Goal: Task Accomplishment & Management: Use online tool/utility

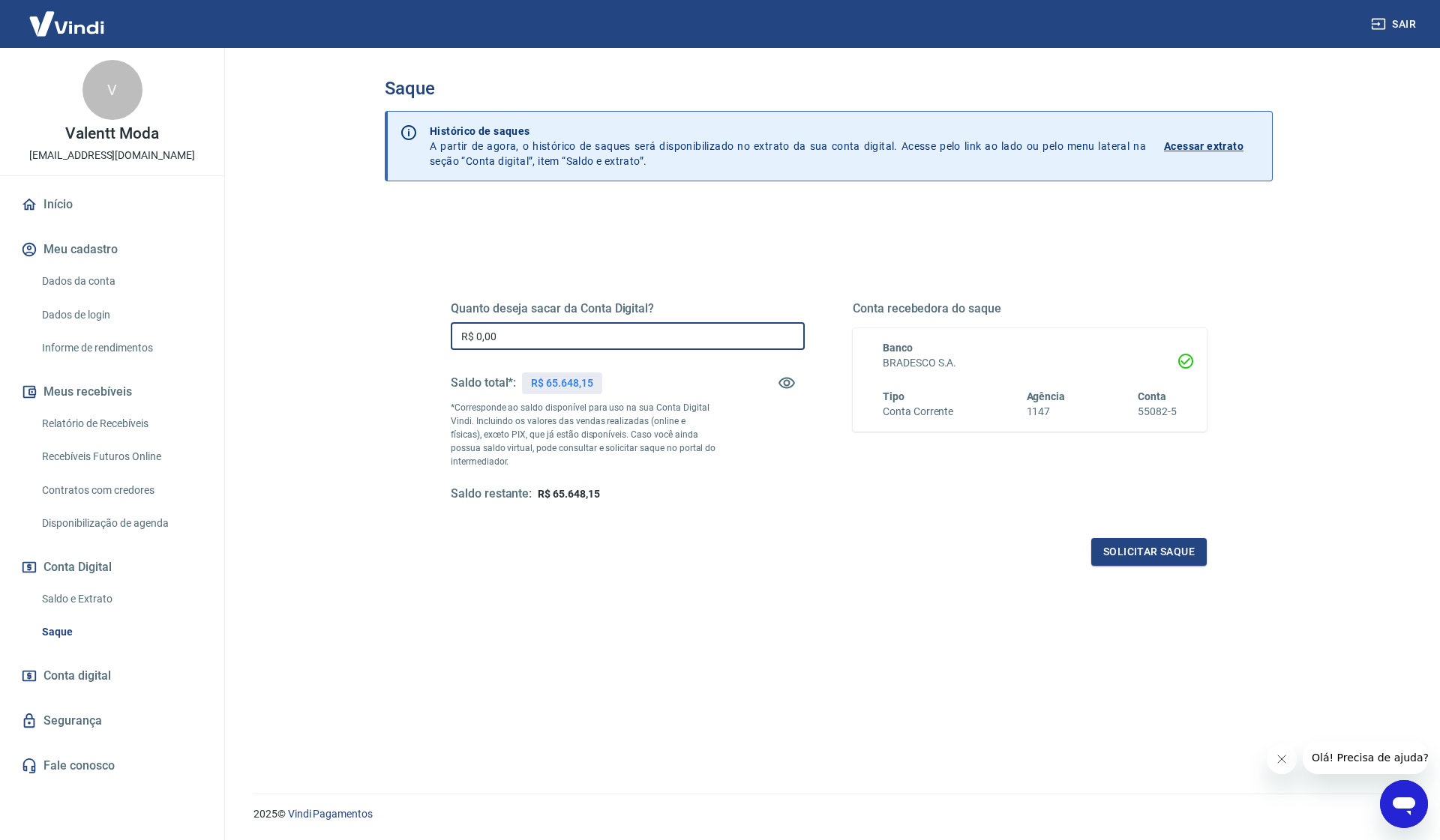
click at [546, 328] on input "R$ 0,00" at bounding box center [627, 336] width 354 height 28
type input "R$ 65.648,15"
click at [795, 528] on div "Quanto deseja sacar da Conta Digital? R$ 65.648,15 ​ Saldo total*: R$ 65.648,15…" at bounding box center [828, 416] width 756 height 300
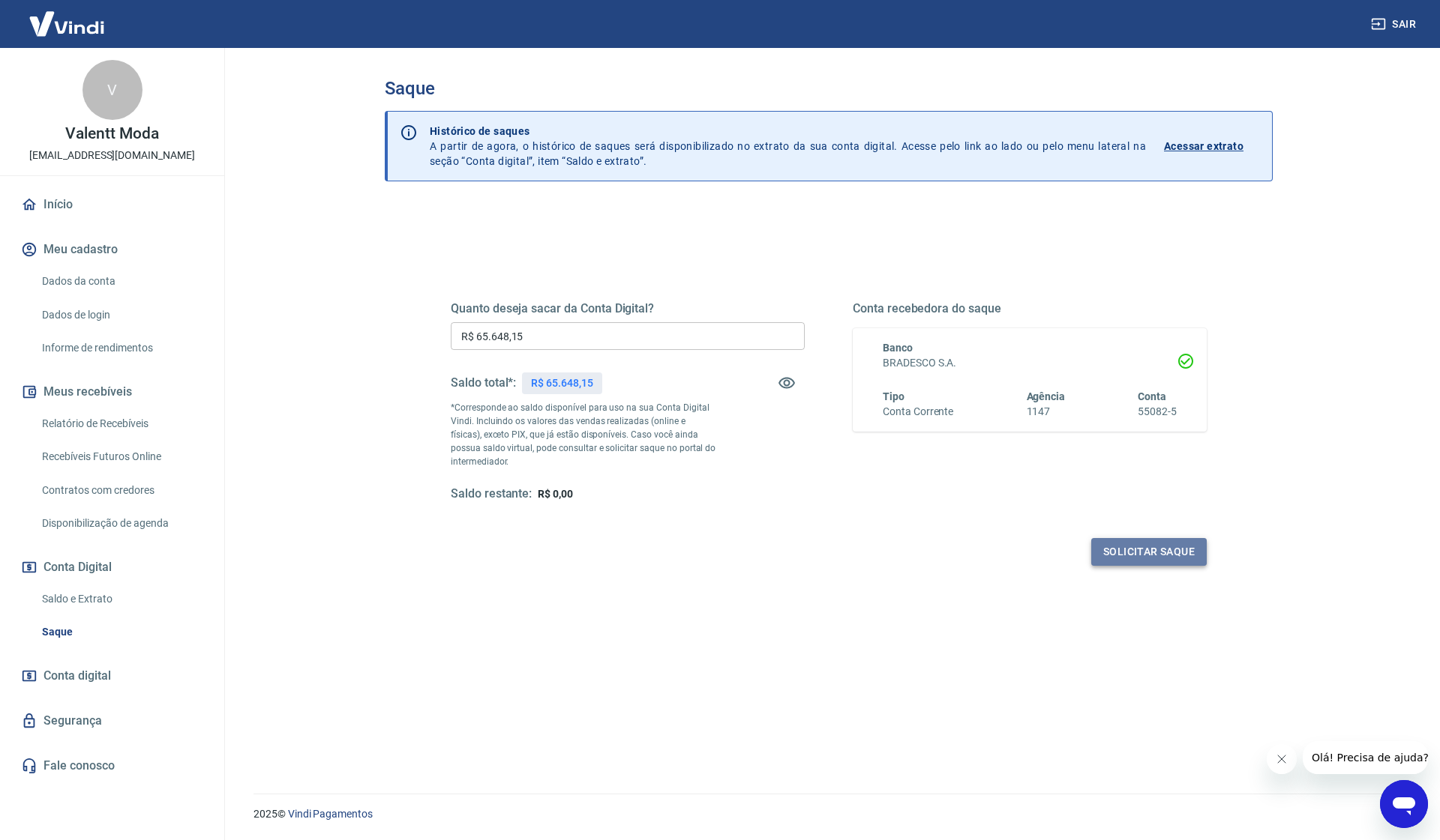
click at [1165, 545] on button "Solicitar saque" at bounding box center [1149, 552] width 116 height 28
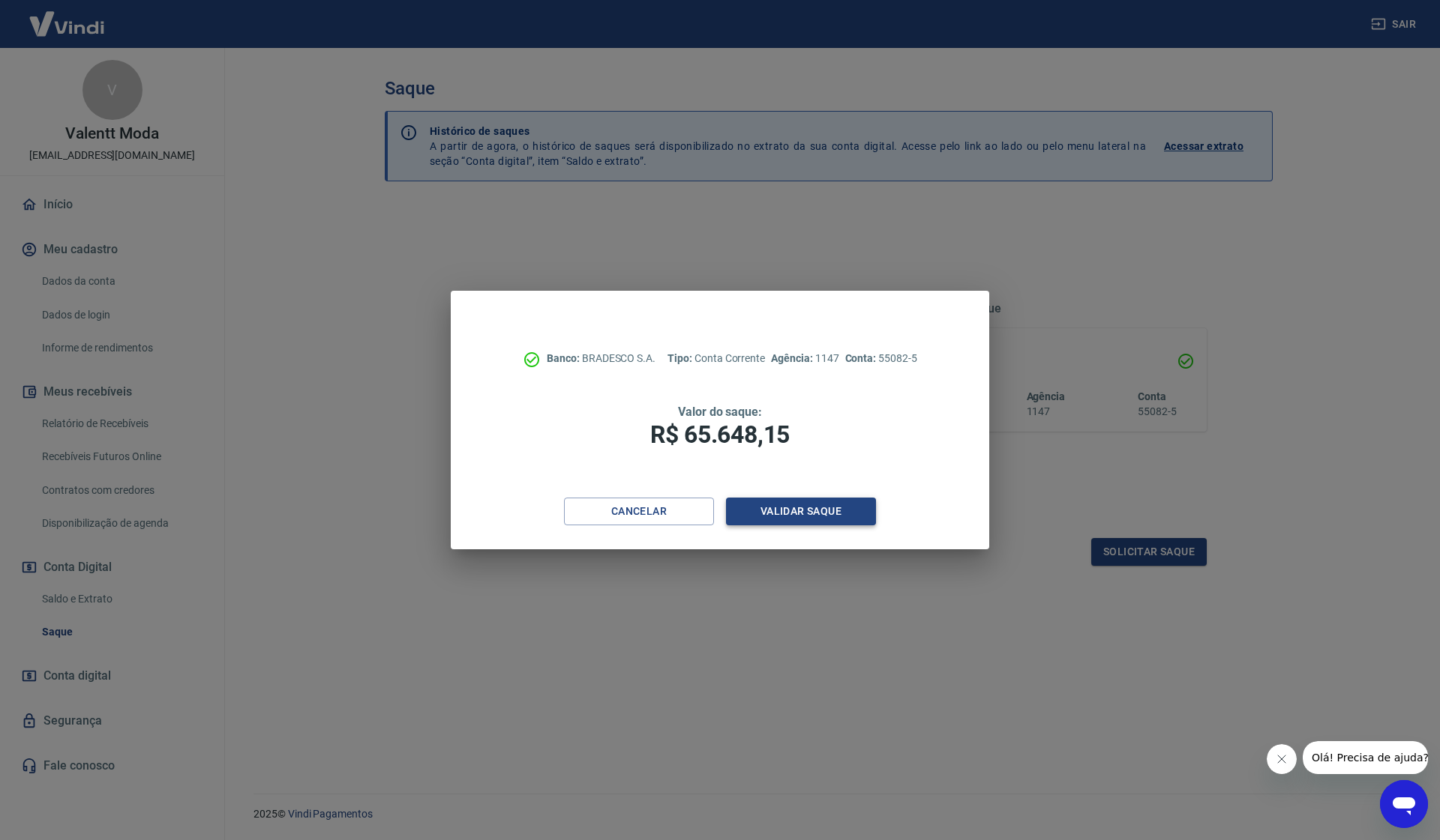
click at [809, 518] on button "Validar saque" at bounding box center [800, 512] width 150 height 28
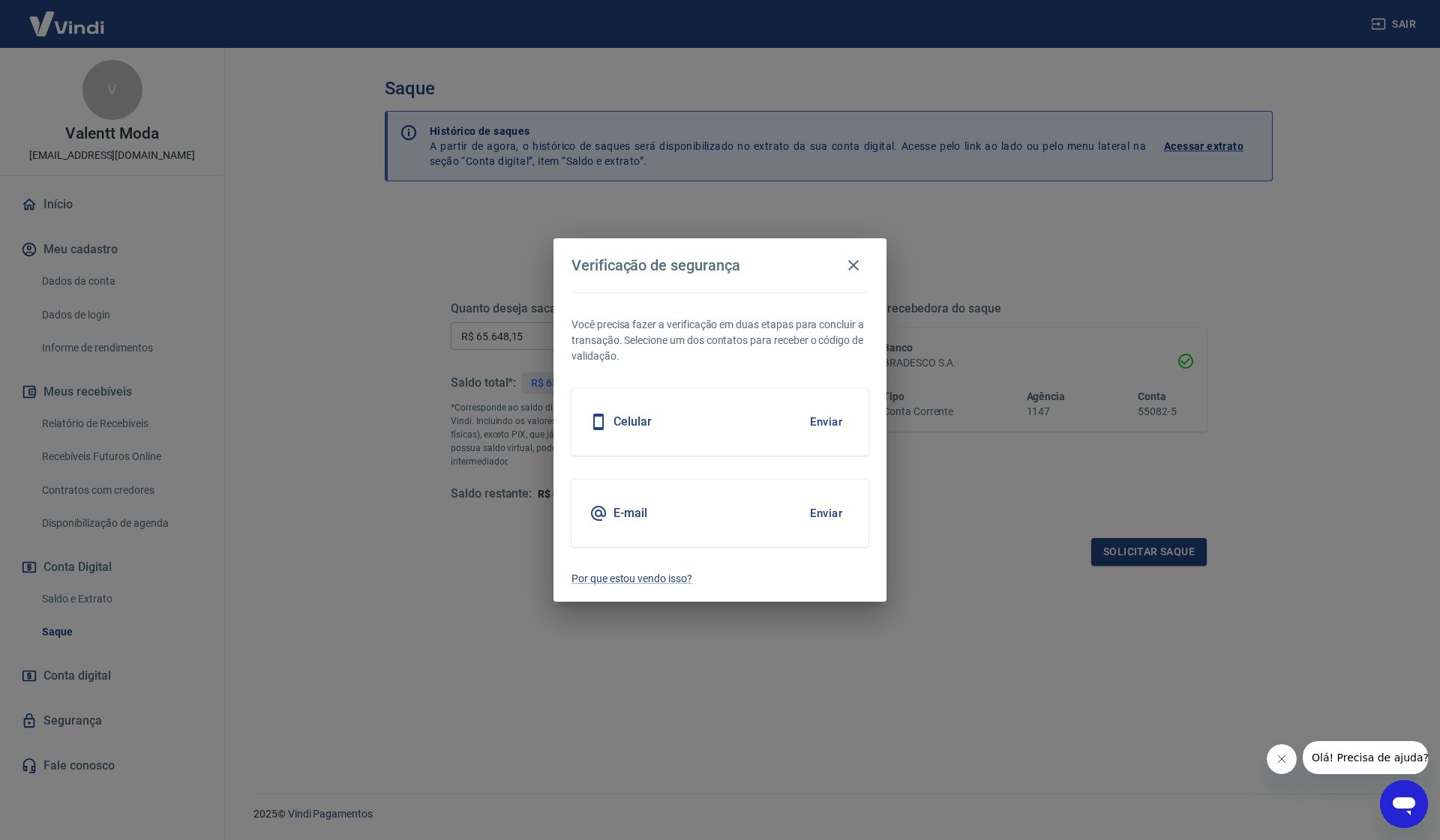
click at [829, 427] on button "Enviar" at bounding box center [826, 422] width 49 height 32
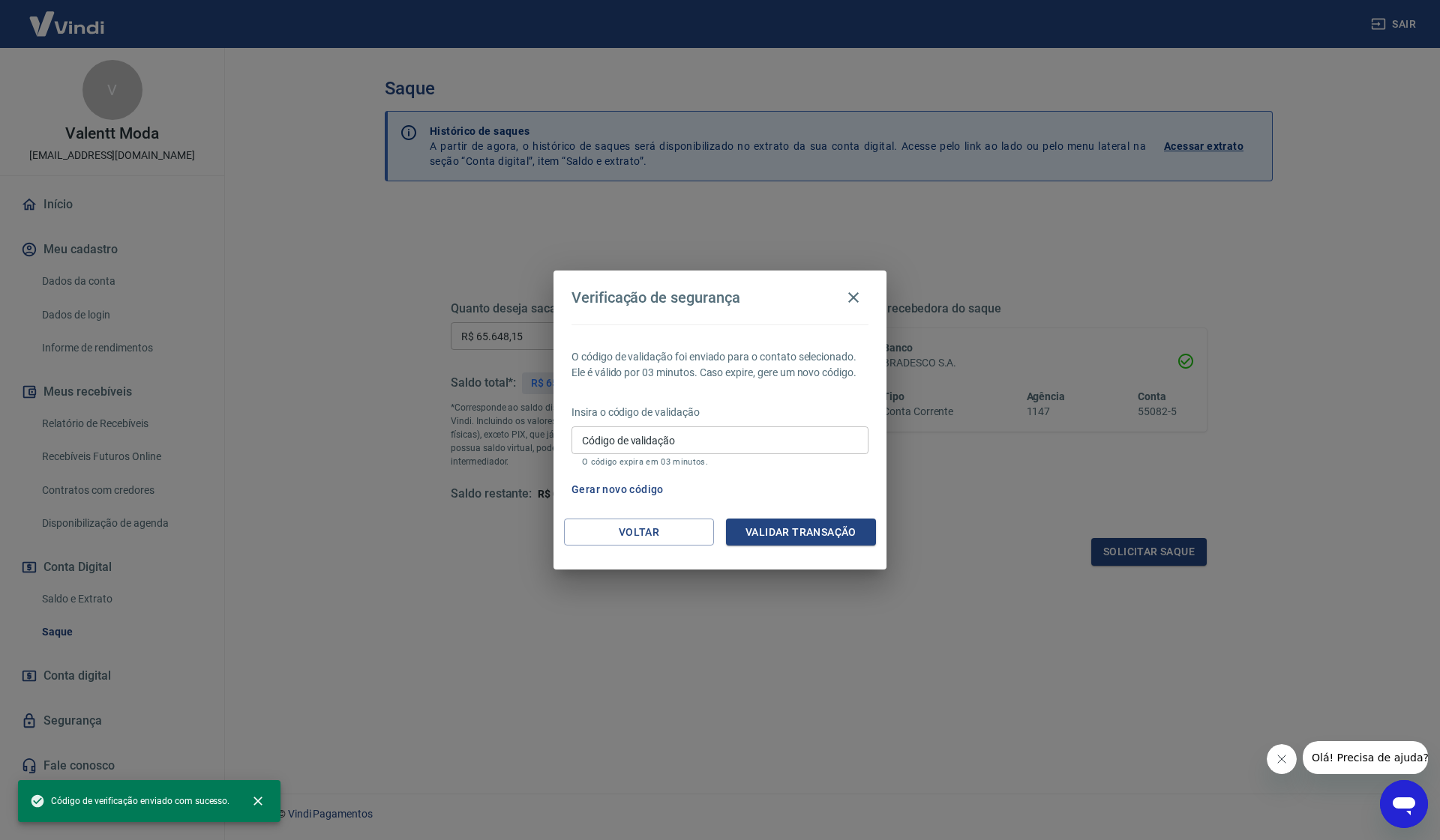
click at [663, 449] on input "Código de validação" at bounding box center [720, 440] width 297 height 28
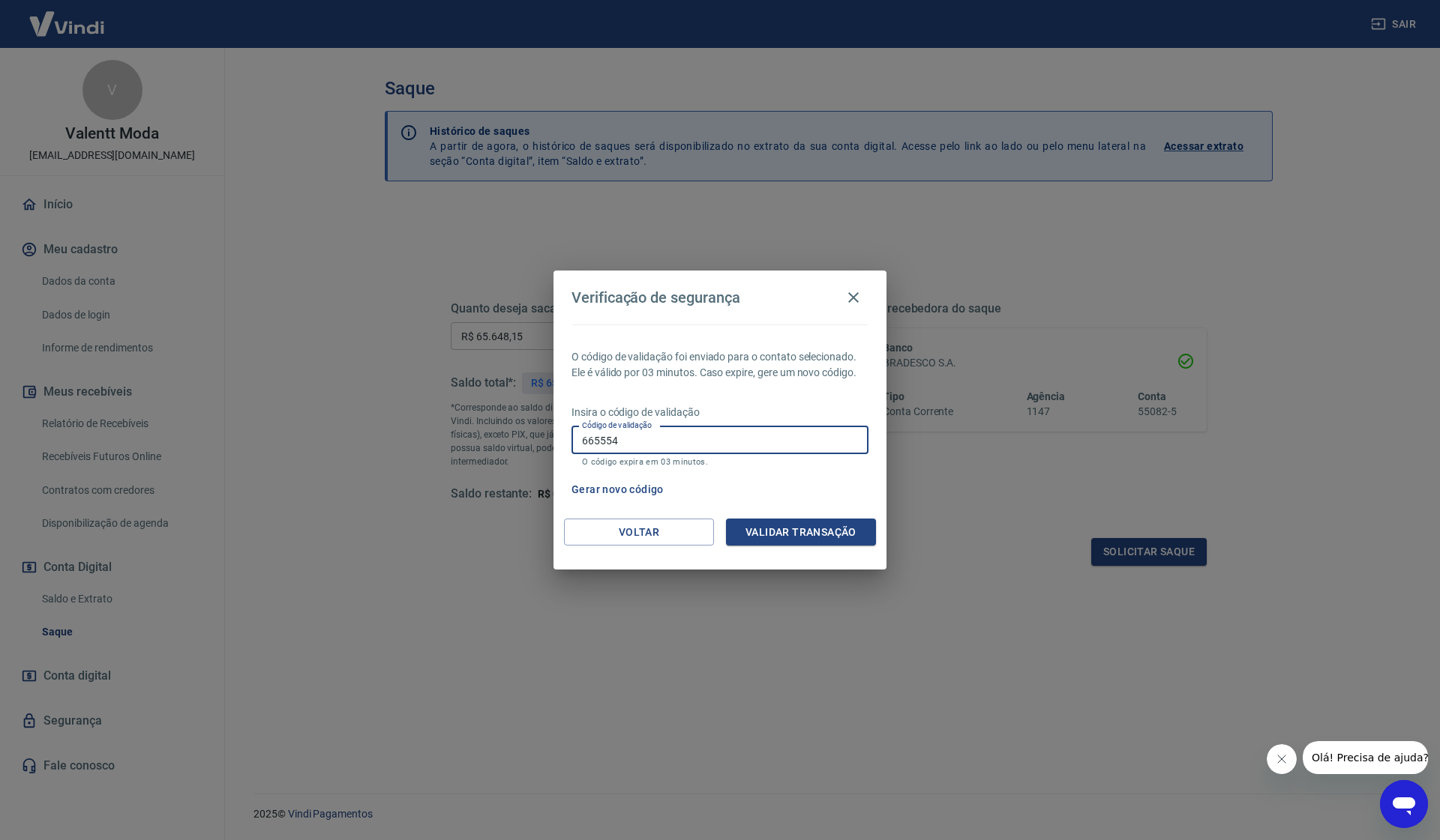
type input "665554"
click at [813, 516] on div "O código de validação foi enviado para o contato selecionado. Ele é válido por …" at bounding box center [720, 421] width 333 height 194
click at [819, 532] on button "Validar transação" at bounding box center [800, 532] width 150 height 28
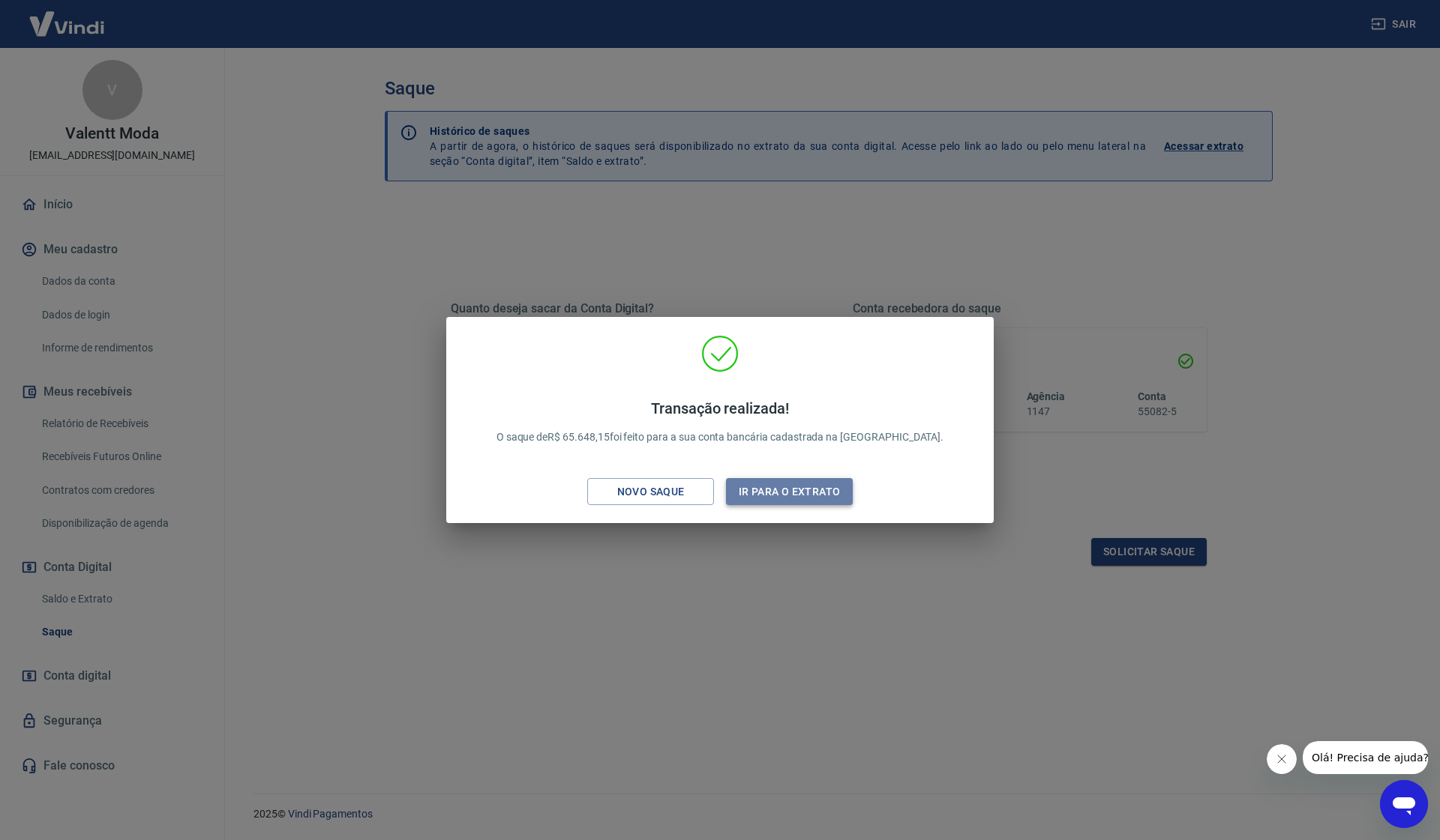
click at [758, 497] on button "Ir para o extrato" at bounding box center [789, 492] width 127 height 28
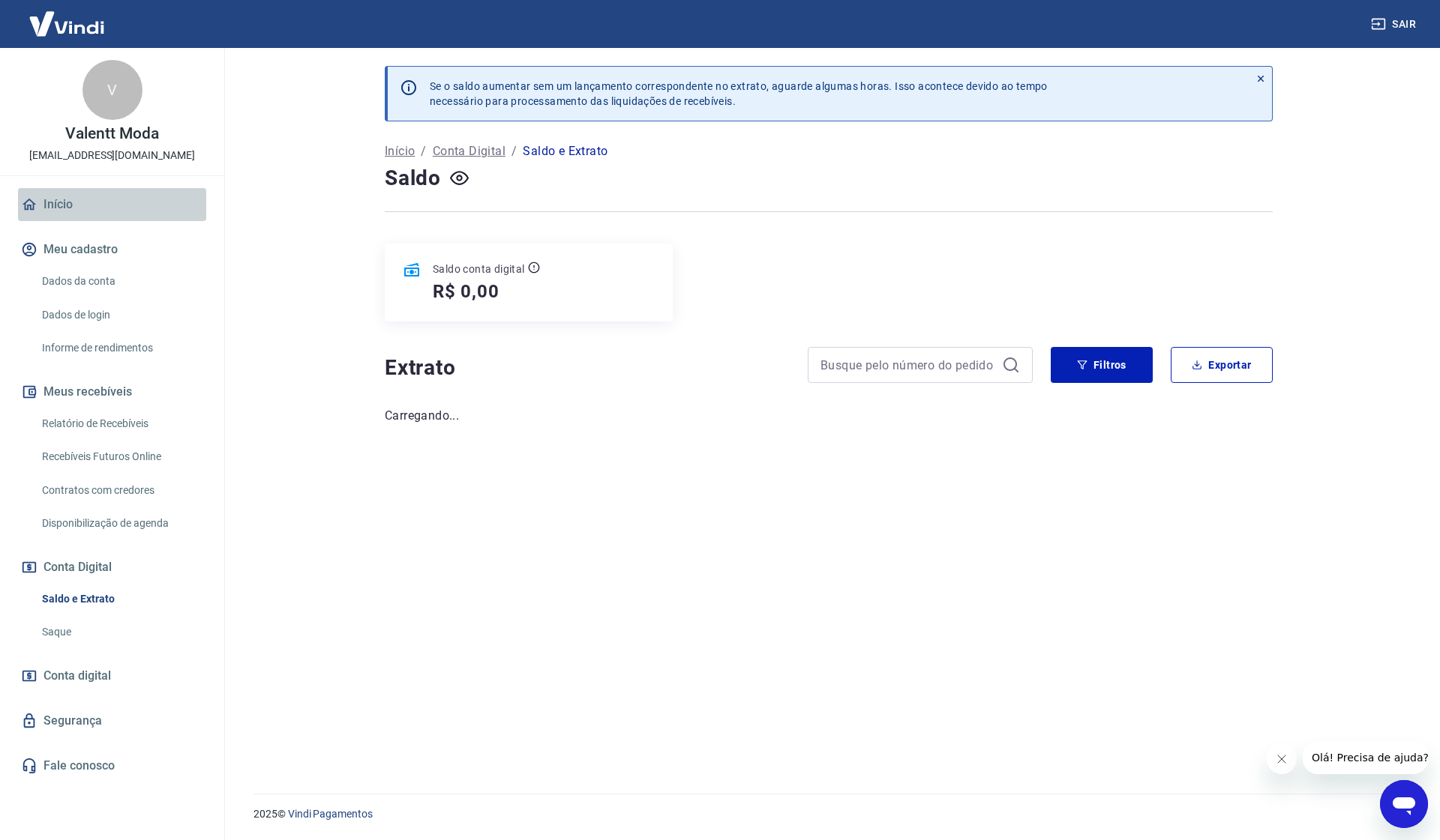
click at [71, 214] on link "Início" at bounding box center [112, 205] width 188 height 33
